Goal: Task Accomplishment & Management: Manage account settings

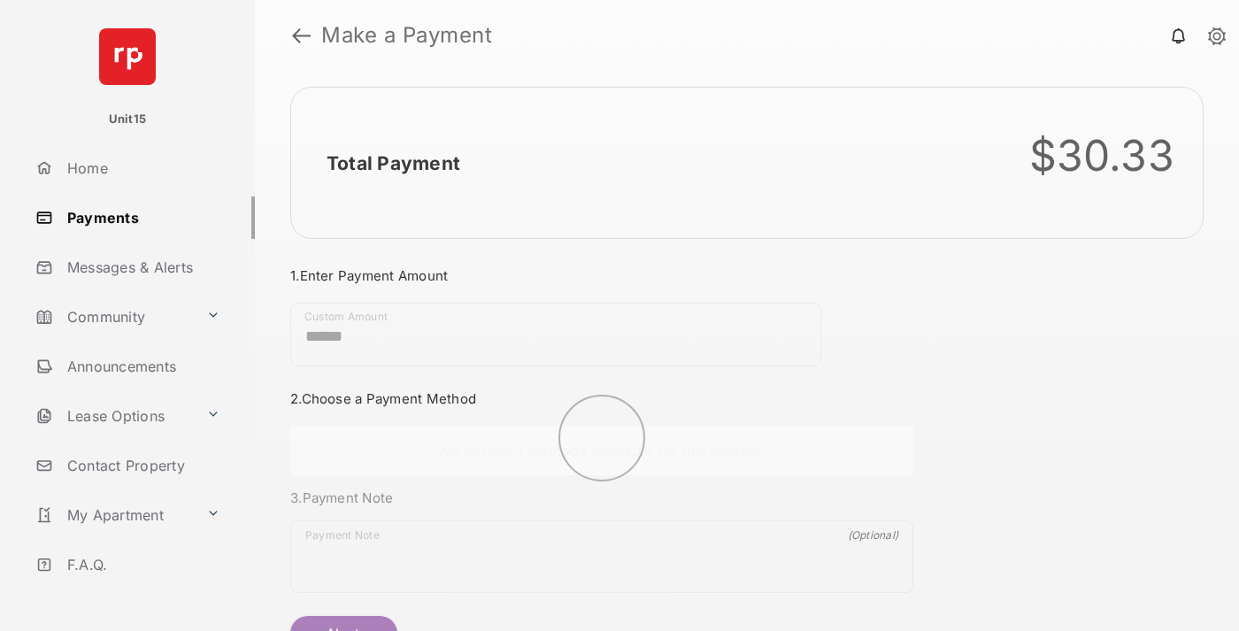
scroll to position [96, 0]
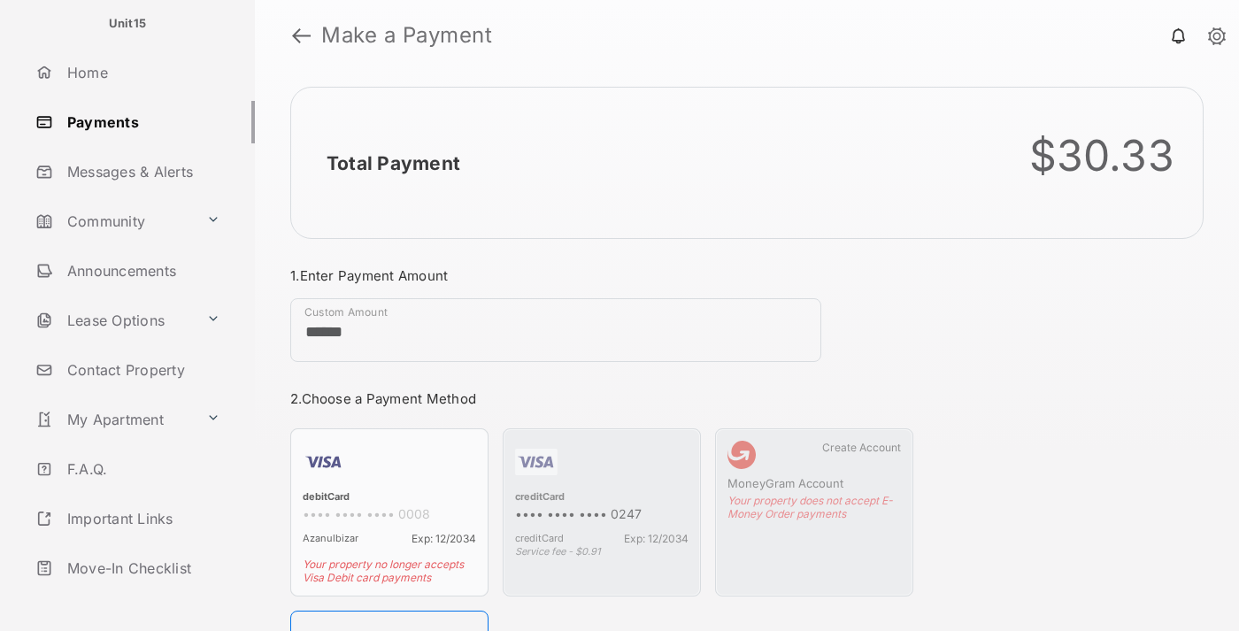
click at [138, 597] on link "Logout" at bounding box center [141, 618] width 227 height 42
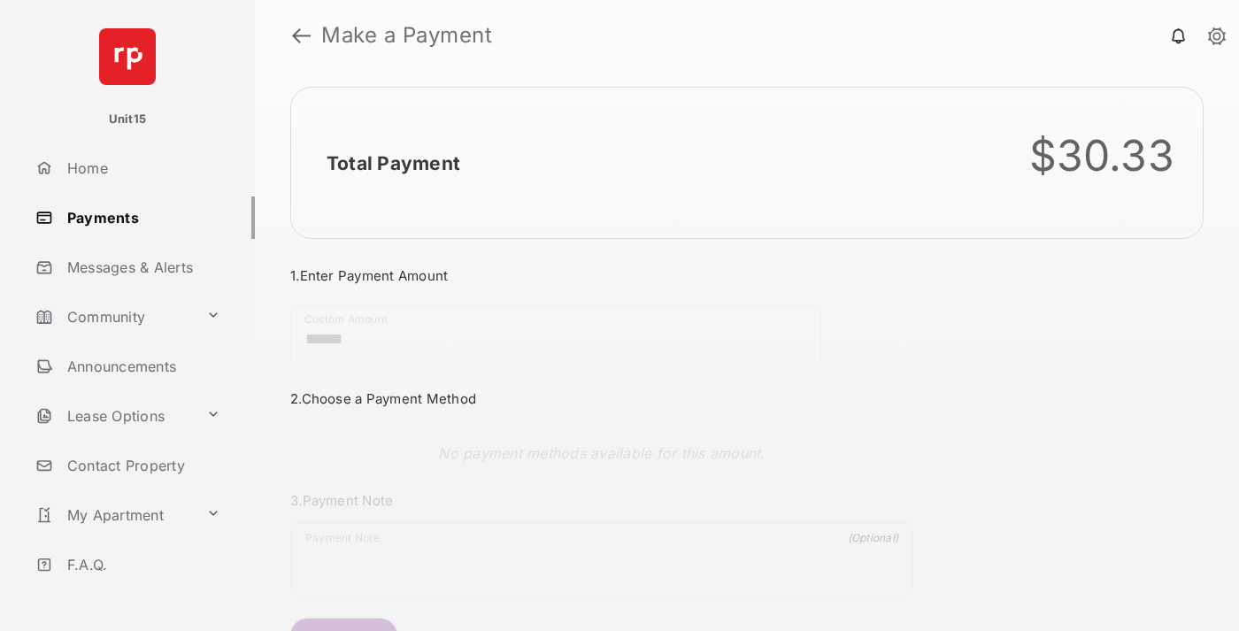
scroll to position [96, 0]
